Goal: Find specific page/section: Find specific page/section

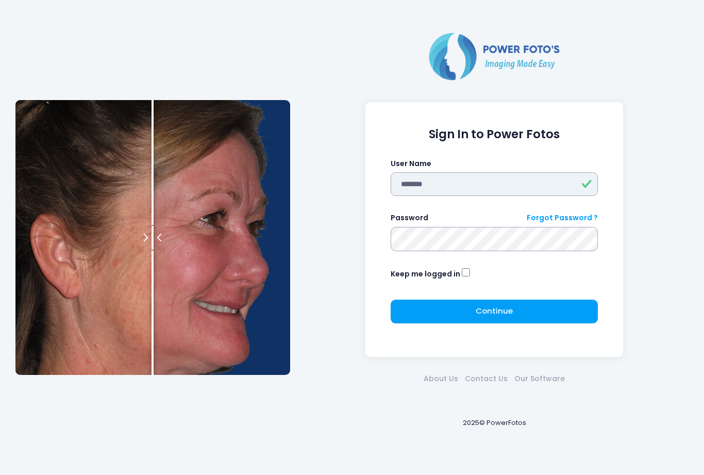
type input "*******"
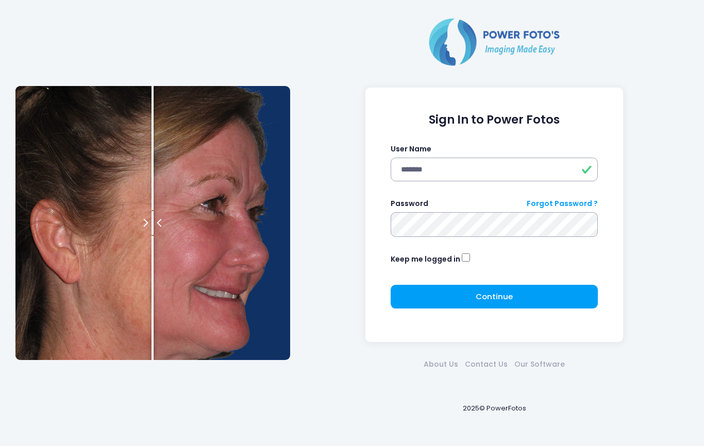
click at [473, 291] on button "Continue Please wait..." at bounding box center [495, 297] width 208 height 24
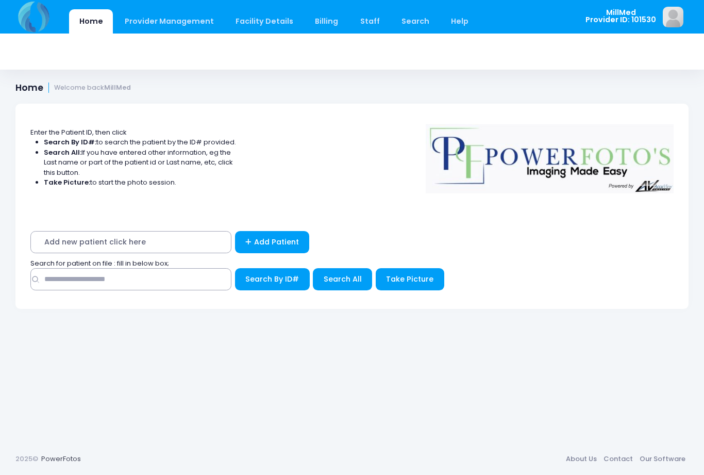
click at [224, 263] on div "Search for patient on file : fill in below box;" at bounding box center [352, 263] width 653 height 10
click at [169, 275] on input "text" at bounding box center [130, 279] width 201 height 22
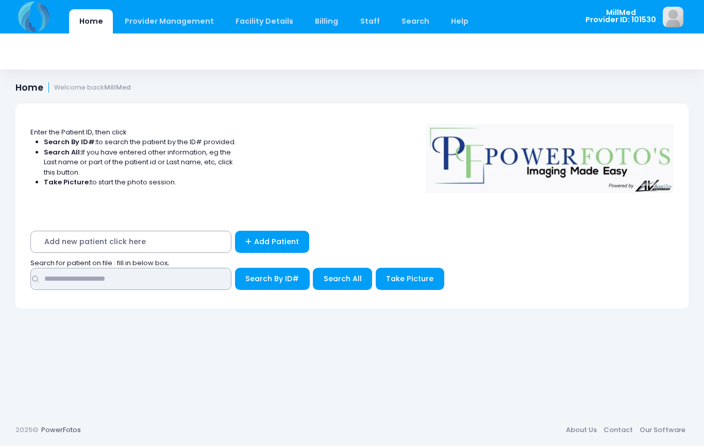
click at [172, 277] on input "text" at bounding box center [130, 279] width 201 height 22
type input "*****"
click at [344, 281] on span "Search All" at bounding box center [343, 279] width 38 height 10
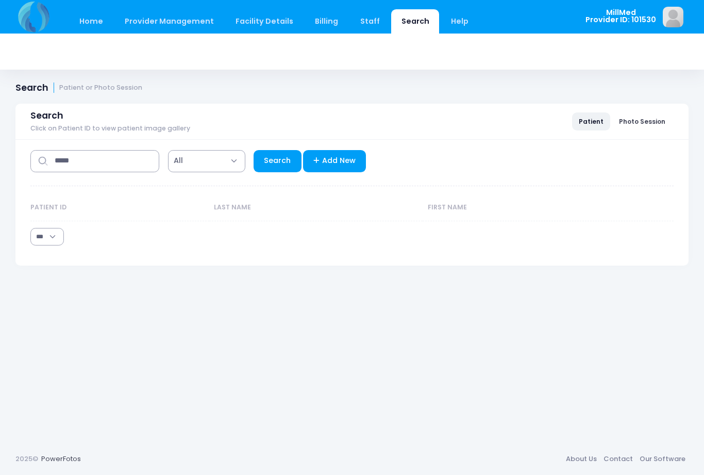
select select "***"
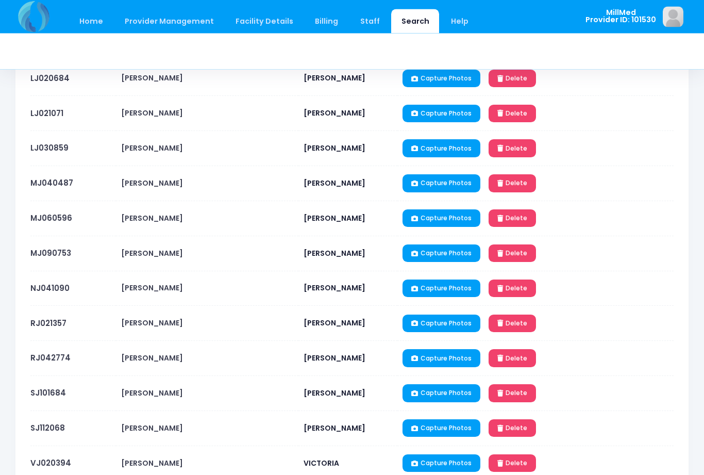
scroll to position [614, 0]
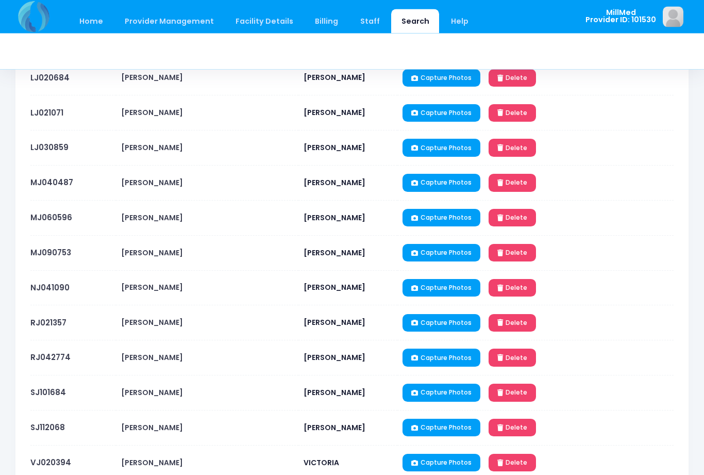
click at [45, 352] on link "RJ042774" at bounding box center [50, 357] width 40 height 11
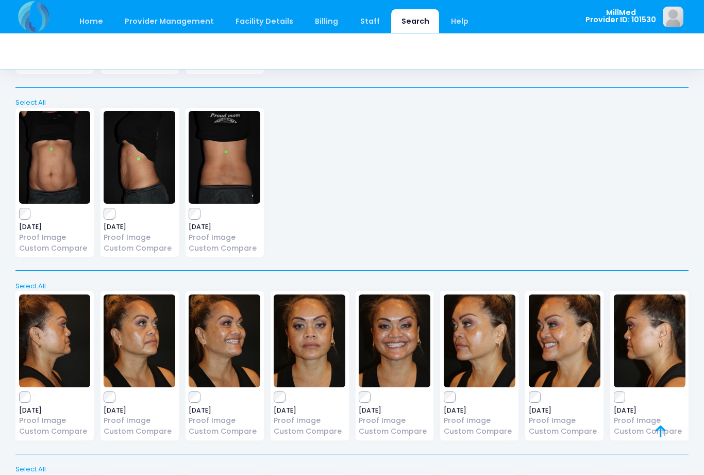
scroll to position [948, 0]
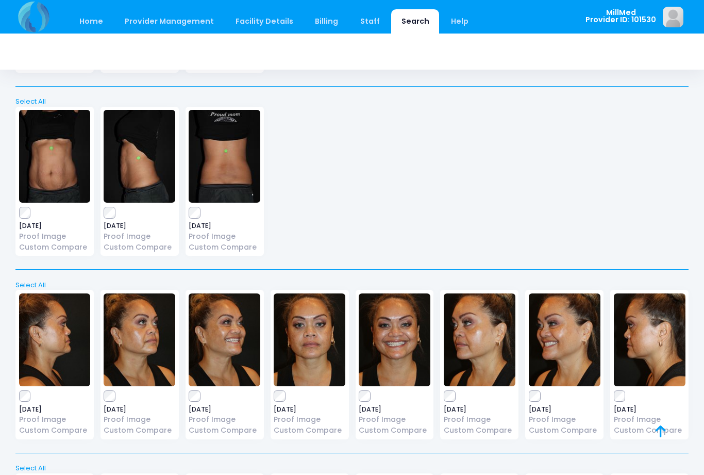
click at [329, 361] on img at bounding box center [310, 339] width 72 height 93
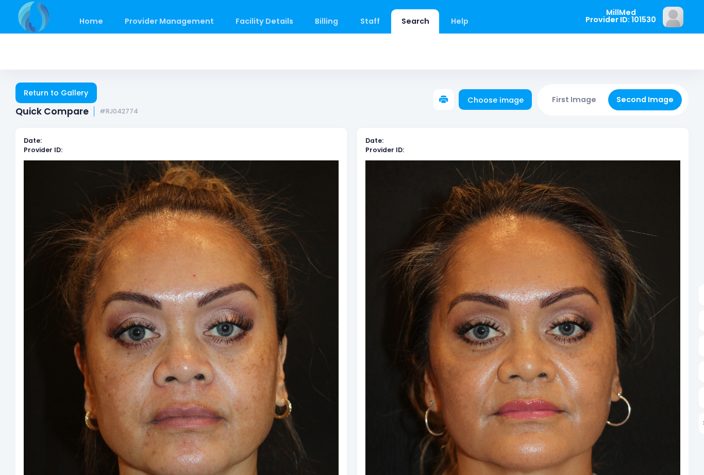
click at [61, 102] on link "Return to Gallery" at bounding box center [55, 92] width 81 height 21
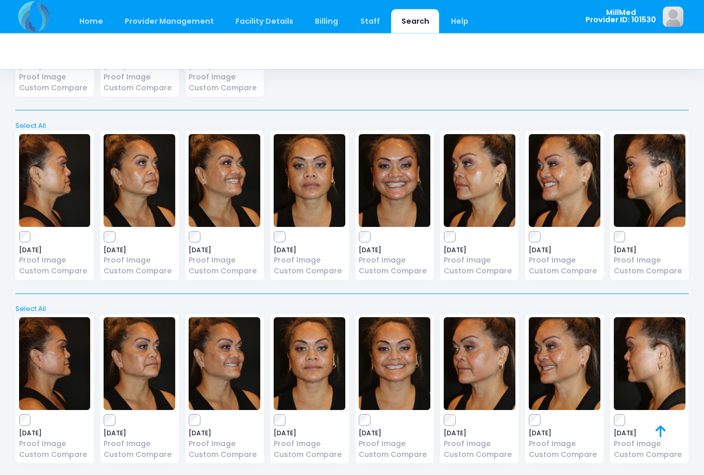
scroll to position [1108, 0]
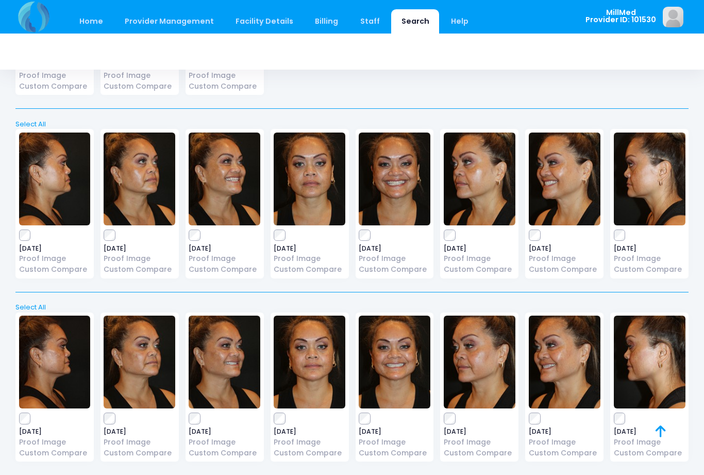
click at [477, 194] on img at bounding box center [480, 178] width 72 height 93
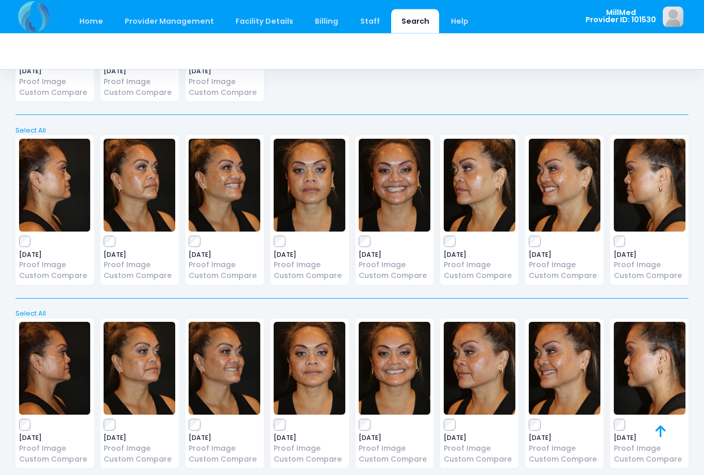
scroll to position [1102, 0]
click at [309, 185] on img at bounding box center [310, 185] width 72 height 93
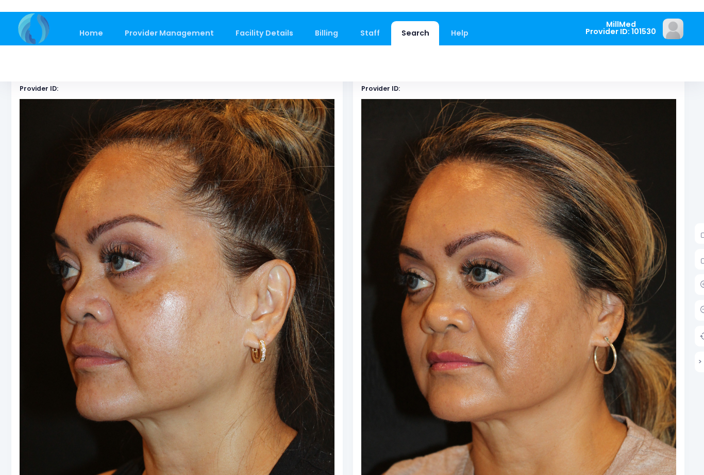
scroll to position [0, 4]
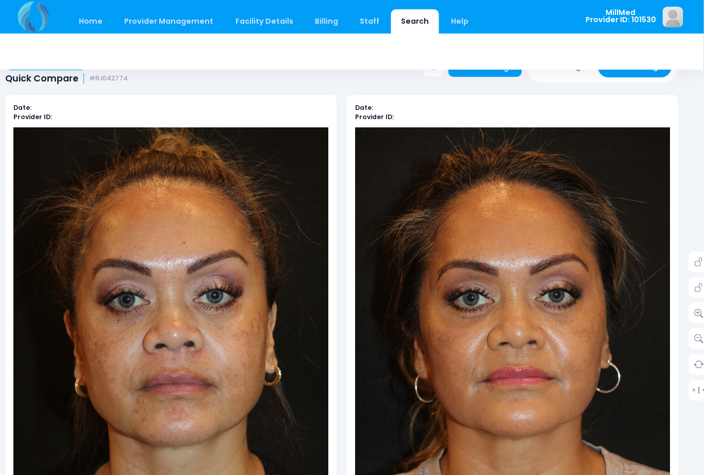
scroll to position [33, 15]
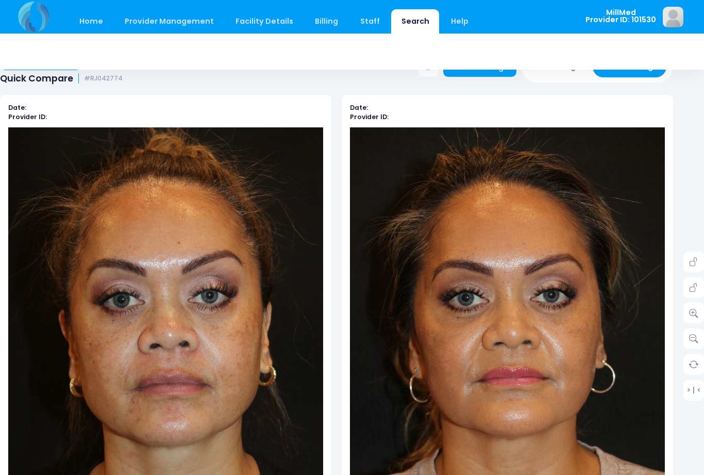
click at [459, 405] on img at bounding box center [507, 363] width 315 height 473
